Goal: Information Seeking & Learning: Understand process/instructions

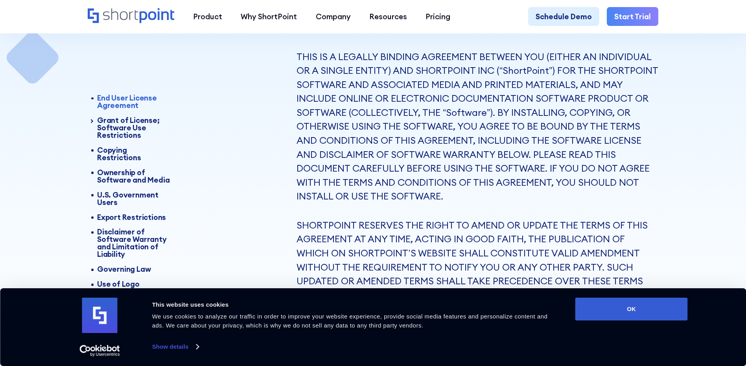
scroll to position [197, 0]
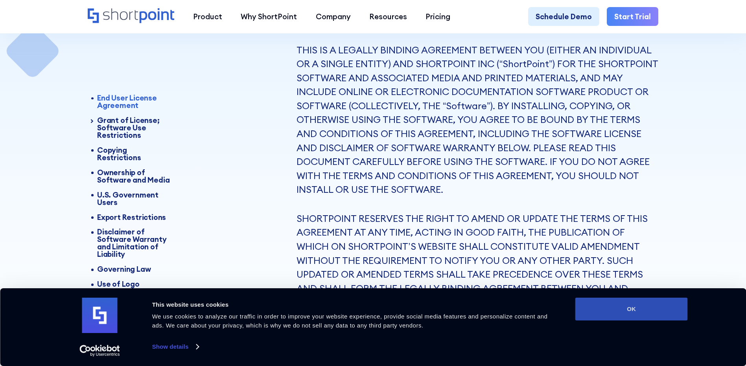
click at [630, 316] on button "OK" at bounding box center [631, 309] width 112 height 23
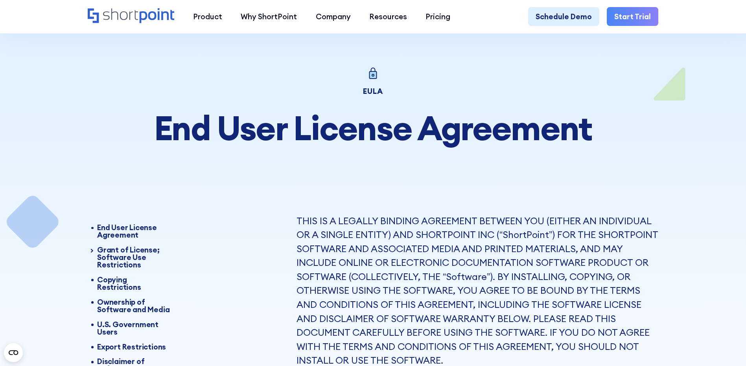
scroll to position [0, 0]
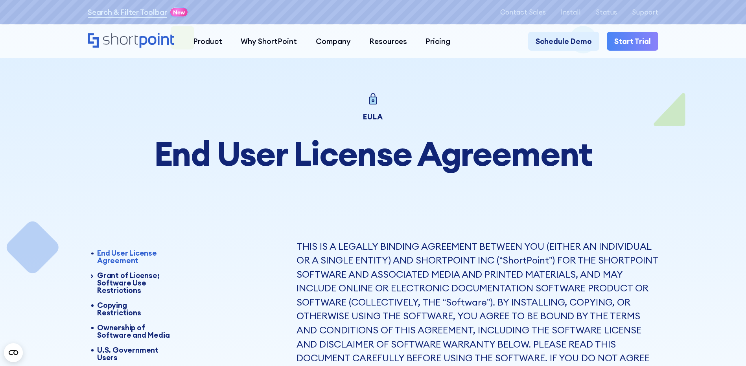
click at [296, 245] on p "THIS IS A LEGALLY BINDING AGREEMENT BETWEEN YOU (EITHER AN INDIVIDUAL OR A SING…" at bounding box center [477, 317] width 362 height 154
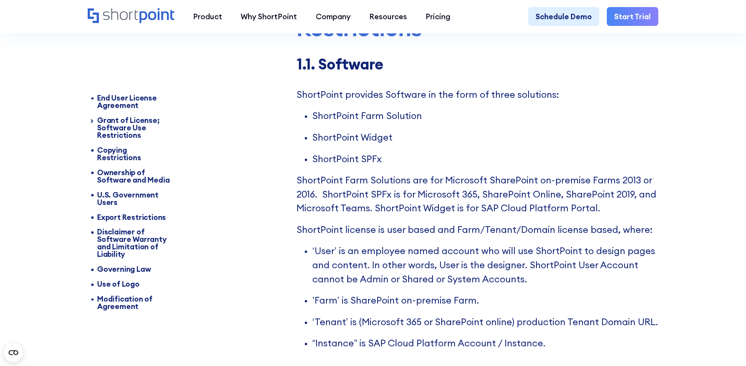
scroll to position [629, 0]
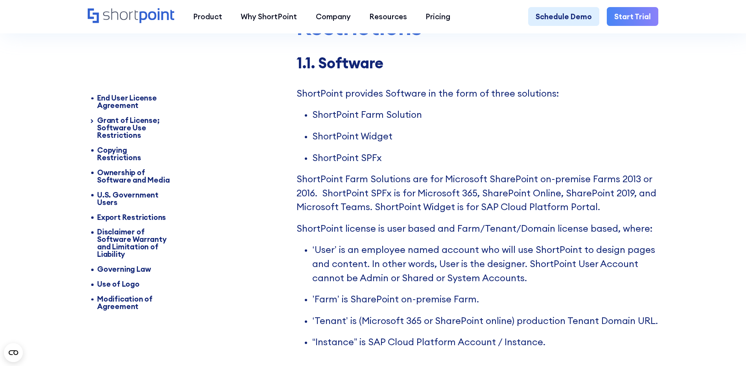
click at [448, 96] on p "ShortPoint provides Software in the form of three solutions:" at bounding box center [477, 93] width 362 height 14
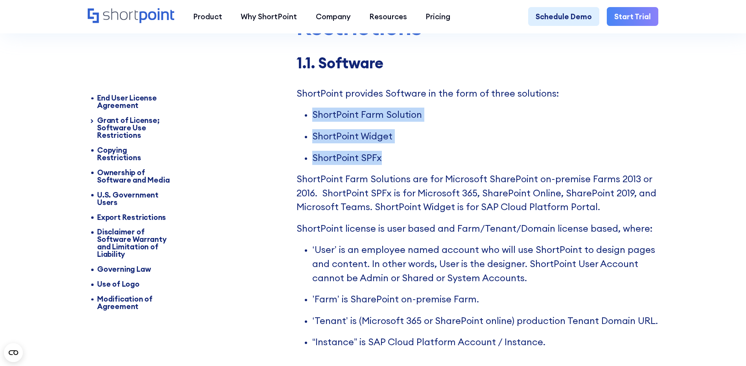
drag, startPoint x: 315, startPoint y: 119, endPoint x: 437, endPoint y: 164, distance: 130.0
click at [437, 164] on ul "ShortPoint Farm Solution ShortPoint Widget ShortPoint SPFx" at bounding box center [477, 136] width 362 height 57
drag, startPoint x: 437, startPoint y: 164, endPoint x: 364, endPoint y: 162, distance: 73.1
click at [361, 160] on p "ShortPoint SPFx" at bounding box center [485, 158] width 346 height 14
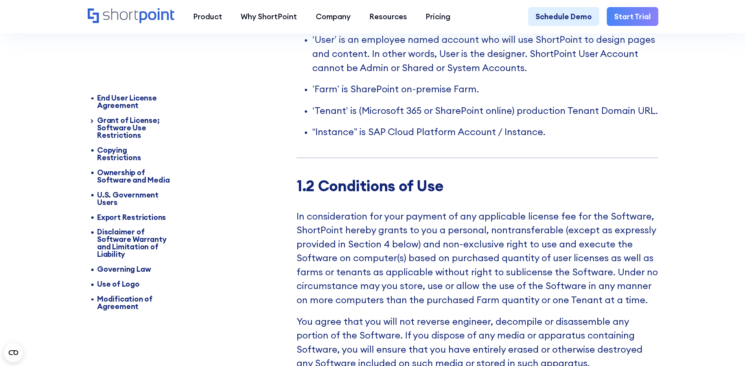
scroll to position [826, 0]
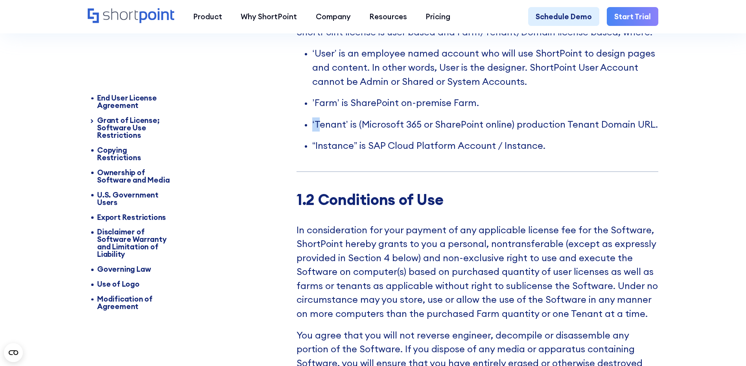
drag, startPoint x: 357, startPoint y: 134, endPoint x: 678, endPoint y: 134, distance: 320.4
drag, startPoint x: 678, startPoint y: 134, endPoint x: 653, endPoint y: 133, distance: 24.8
click at [655, 132] on p "‘Tenant’ is (Microsoft 365 or SharePoint online) production Tenant Domain URL." at bounding box center [485, 125] width 346 height 14
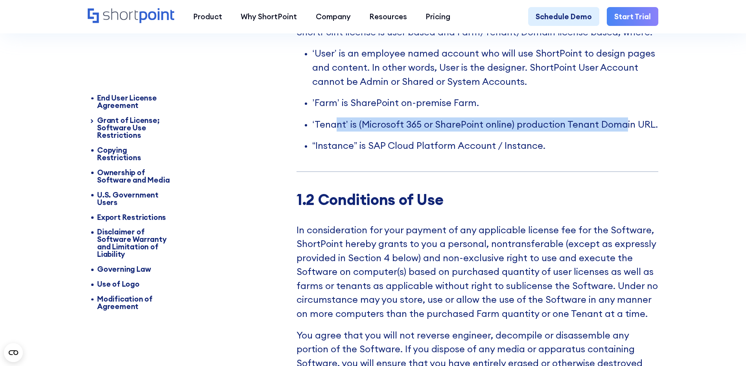
drag, startPoint x: 623, startPoint y: 131, endPoint x: 321, endPoint y: 131, distance: 301.9
click at [324, 132] on p "‘Tenant’ is (Microsoft 365 or SharePoint online) production Tenant Domain URL." at bounding box center [485, 125] width 346 height 14
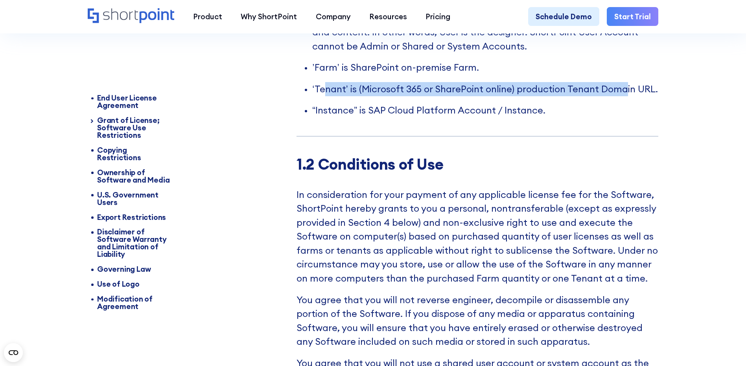
scroll to position [904, 0]
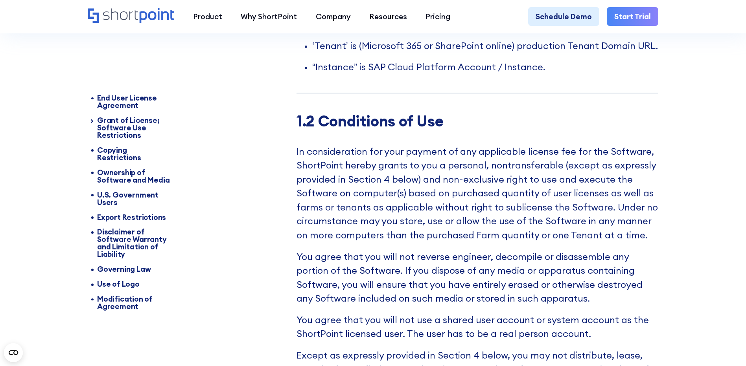
click at [298, 159] on p "In consideration for your payment of any applicable license fee for the Softwar…" at bounding box center [477, 194] width 362 height 98
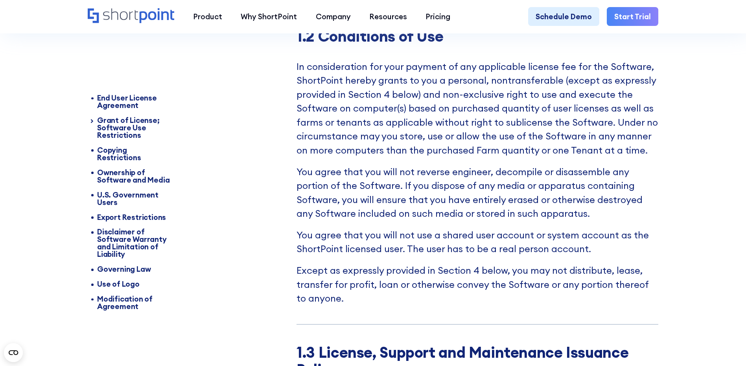
scroll to position [983, 0]
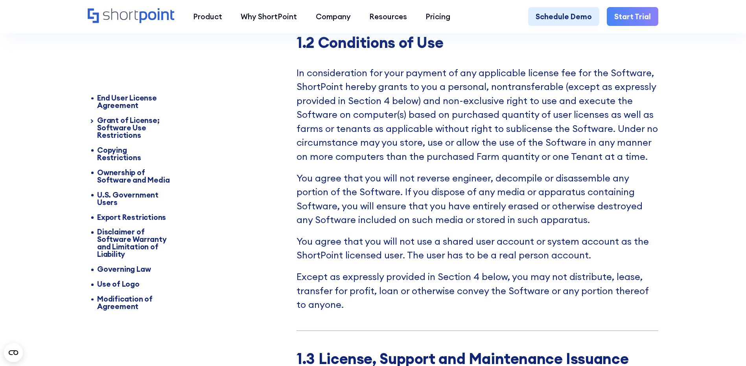
click at [417, 126] on p "In consideration for your payment of any applicable license fee for the Softwar…" at bounding box center [477, 115] width 362 height 98
click at [303, 154] on p "In consideration for your payment of any applicable license fee for the Softwar…" at bounding box center [477, 115] width 362 height 98
click at [338, 187] on p "You agree that you will not reverse engineer, decompile or disassemble any port…" at bounding box center [477, 199] width 362 height 56
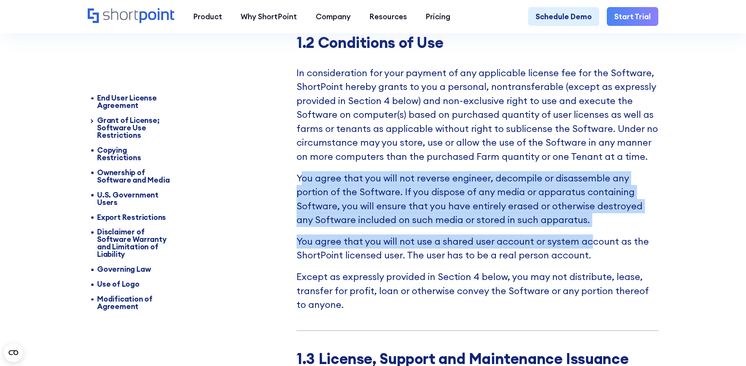
drag, startPoint x: 302, startPoint y: 185, endPoint x: 590, endPoint y: 239, distance: 293.1
click at [590, 239] on div "1.2 Conditions of Use In consideration for your payment of any applicable licen…" at bounding box center [477, 183] width 362 height 298
click at [359, 255] on p "You agree that you will not use a shared user account or system account as the …" at bounding box center [477, 249] width 362 height 28
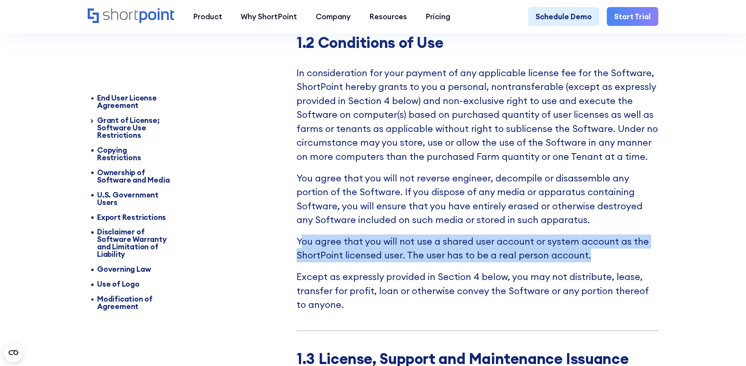
drag, startPoint x: 300, startPoint y: 248, endPoint x: 637, endPoint y: 271, distance: 338.4
click at [637, 263] on p "You agree that you will not use a shared user account or system account as the …" at bounding box center [477, 249] width 362 height 28
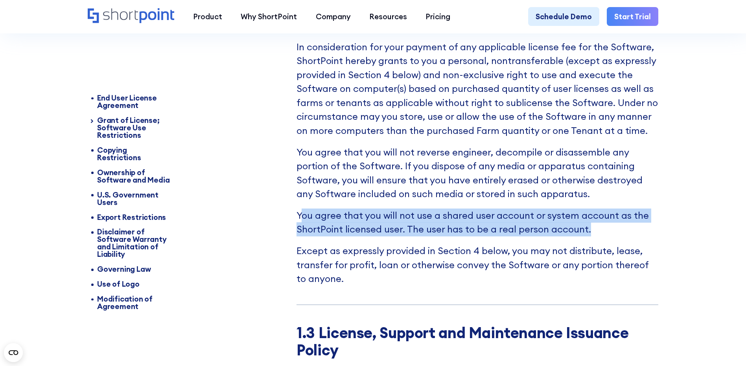
scroll to position [1101, 0]
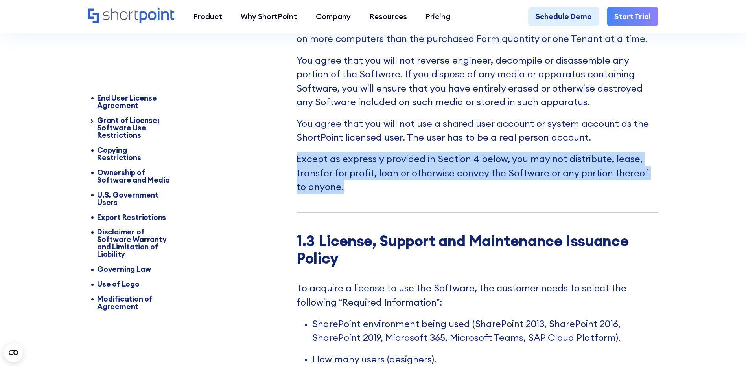
drag, startPoint x: 289, startPoint y: 171, endPoint x: 388, endPoint y: 197, distance: 102.5
click at [355, 189] on p "Except as expressly provided in Section 4 below, you may not distribute, lease,…" at bounding box center [477, 173] width 362 height 42
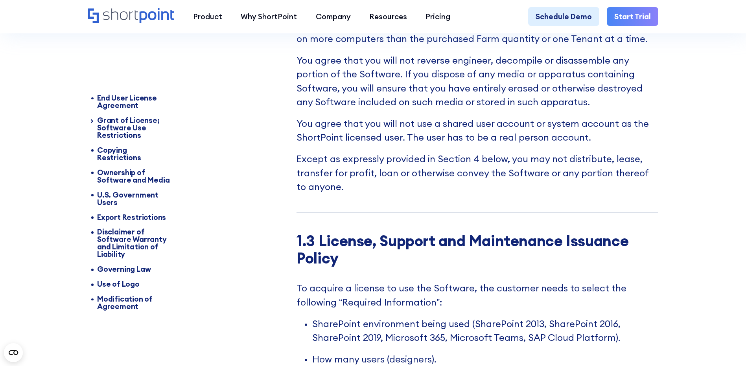
click at [332, 171] on p "Except as expressly provided in Section 4 below, you may not distribute, lease,…" at bounding box center [477, 173] width 362 height 42
click at [323, 177] on p "Except as expressly provided in Section 4 below, you may not distribute, lease,…" at bounding box center [477, 173] width 362 height 42
click at [307, 188] on p "Except as expressly provided in Section 4 below, you may not distribute, lease,…" at bounding box center [477, 173] width 362 height 42
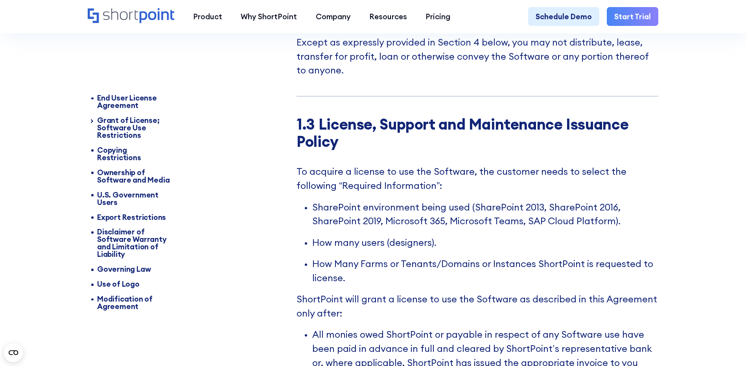
scroll to position [1219, 0]
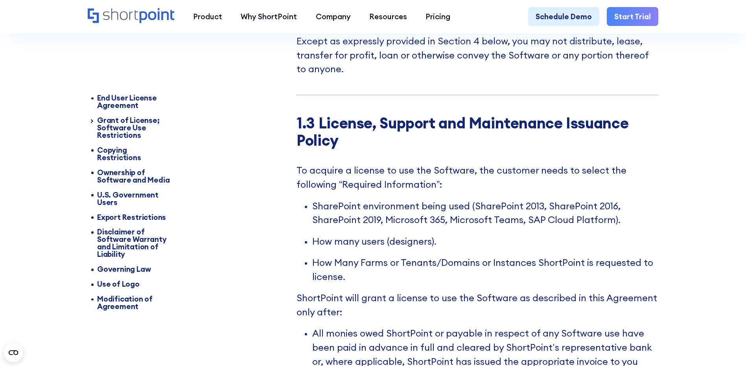
click at [298, 179] on p "To acquire a license to use the Software, the customer needs to select the foll…" at bounding box center [477, 178] width 362 height 28
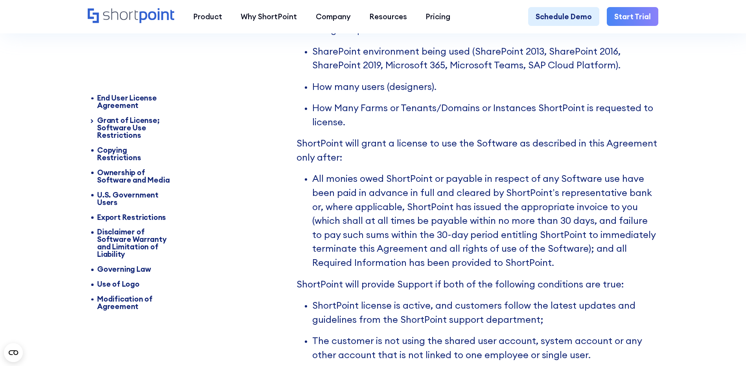
scroll to position [1376, 0]
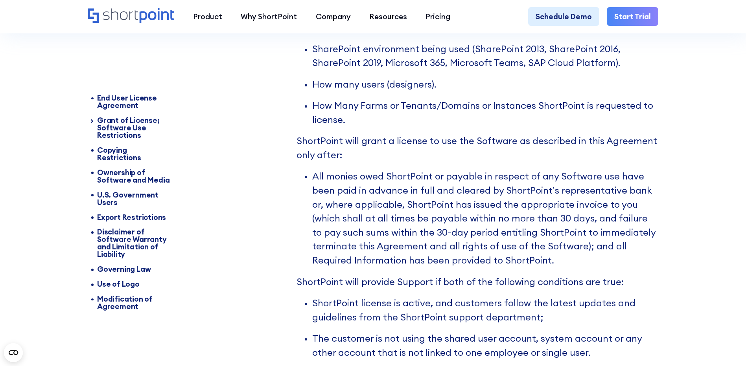
click at [430, 208] on p "All monies owed ShortPoint or payable in respect of any Software use have been …" at bounding box center [485, 218] width 346 height 98
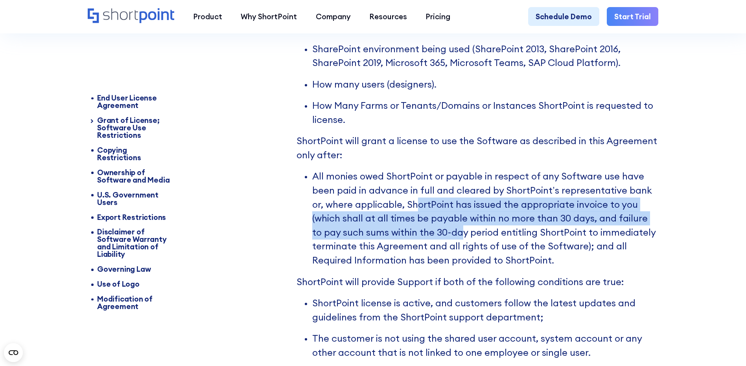
drag, startPoint x: 418, startPoint y: 215, endPoint x: 450, endPoint y: 243, distance: 42.6
click at [450, 243] on p "All monies owed ShortPoint or payable in respect of any Software use have been …" at bounding box center [485, 218] width 346 height 98
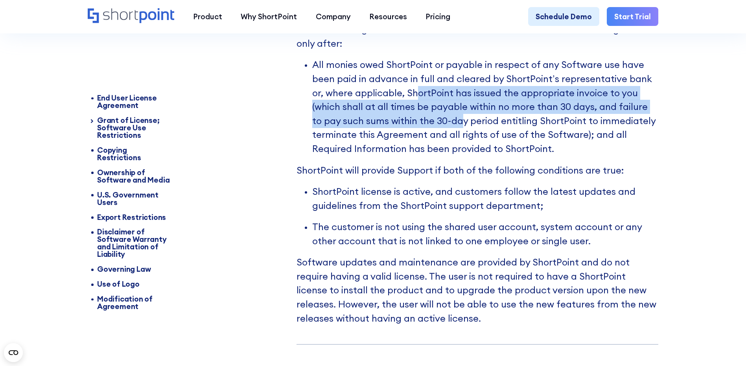
scroll to position [1494, 0]
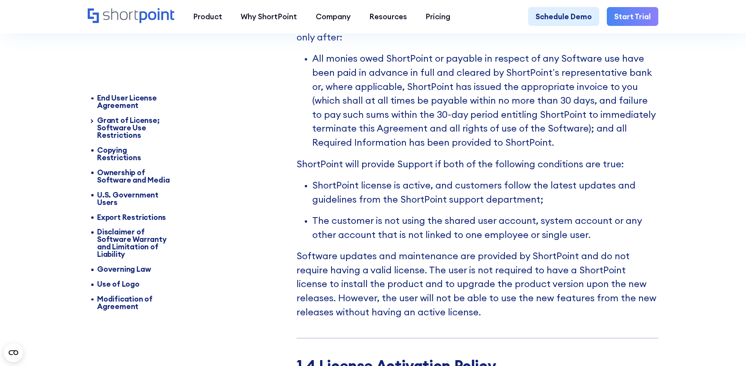
click at [387, 171] on p "ShortPoint will provide Support if both of the following conditions are true:" at bounding box center [477, 164] width 362 height 14
click at [387, 170] on p "ShortPoint will provide Support if both of the following conditions are true:" at bounding box center [477, 164] width 362 height 14
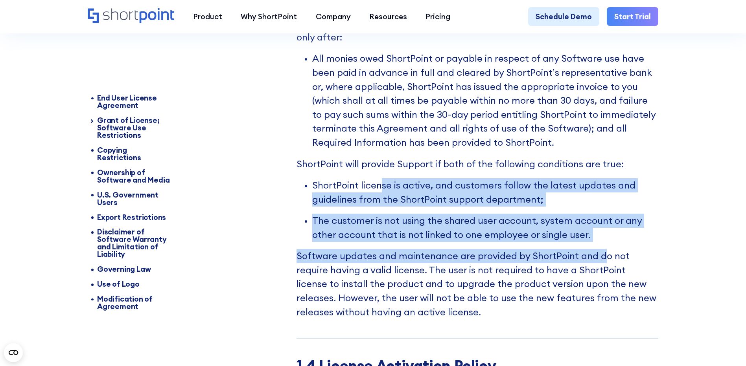
drag, startPoint x: 382, startPoint y: 200, endPoint x: 602, endPoint y: 258, distance: 227.4
click at [602, 258] on div "1.3 License, Support and Maintenance Issuance Policy To acquire a license to us…" at bounding box center [477, 89] width 362 height 500
drag, startPoint x: 602, startPoint y: 258, endPoint x: 437, endPoint y: 241, distance: 165.6
click at [437, 241] on p "The customer is not using the shared user account, system account or any other …" at bounding box center [485, 228] width 346 height 28
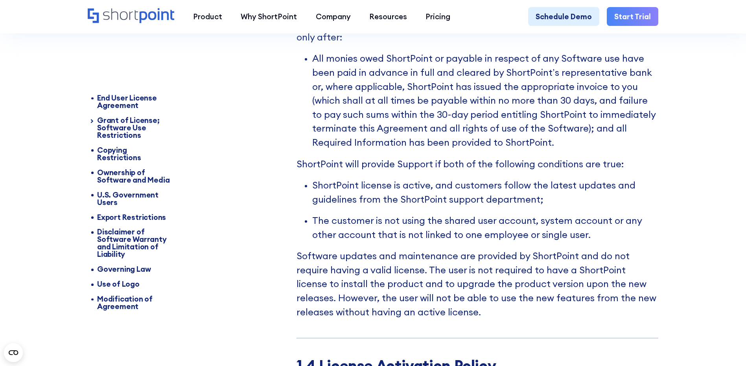
click at [318, 222] on ul "ShortPoint license is active, and customers follow the latest updates and guide…" at bounding box center [477, 209] width 362 height 63
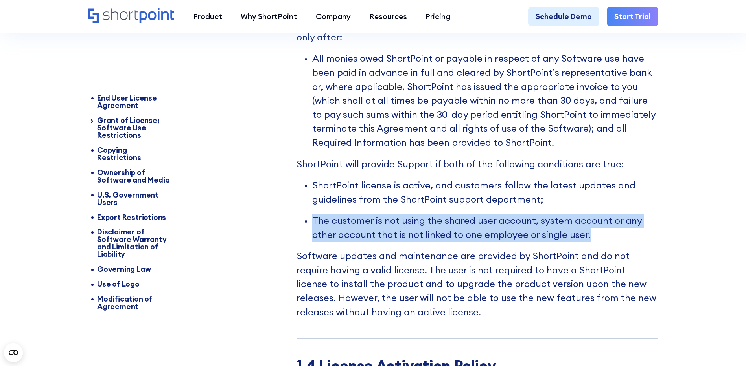
drag, startPoint x: 311, startPoint y: 237, endPoint x: 682, endPoint y: 255, distance: 371.9
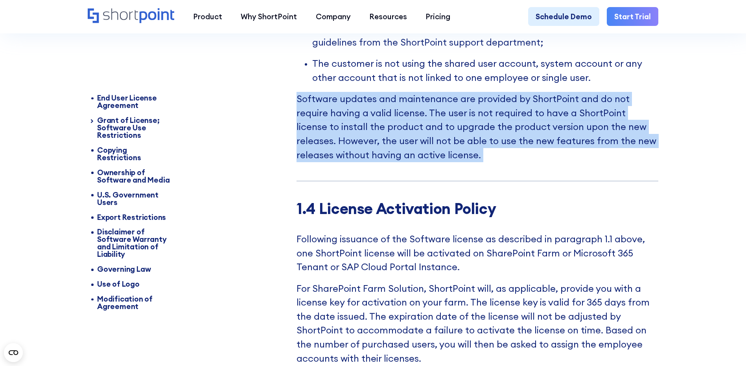
drag, startPoint x: 308, startPoint y: 118, endPoint x: 550, endPoint y: 181, distance: 249.9
click at [429, 145] on p "Software updates and maintenance are provided by ShortPoint and do not require …" at bounding box center [477, 127] width 362 height 70
click at [324, 134] on p "Software updates and maintenance are provided by ShortPoint and do not require …" at bounding box center [477, 127] width 362 height 70
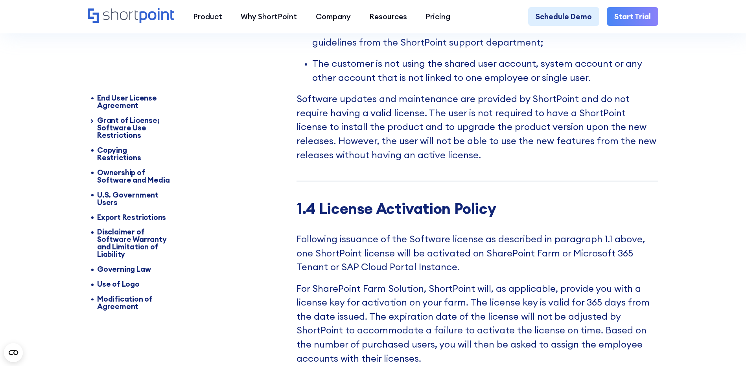
click at [319, 143] on p "Software updates and maintenance are provided by ShortPoint and do not require …" at bounding box center [477, 127] width 362 height 70
